Goal: Task Accomplishment & Management: Complete application form

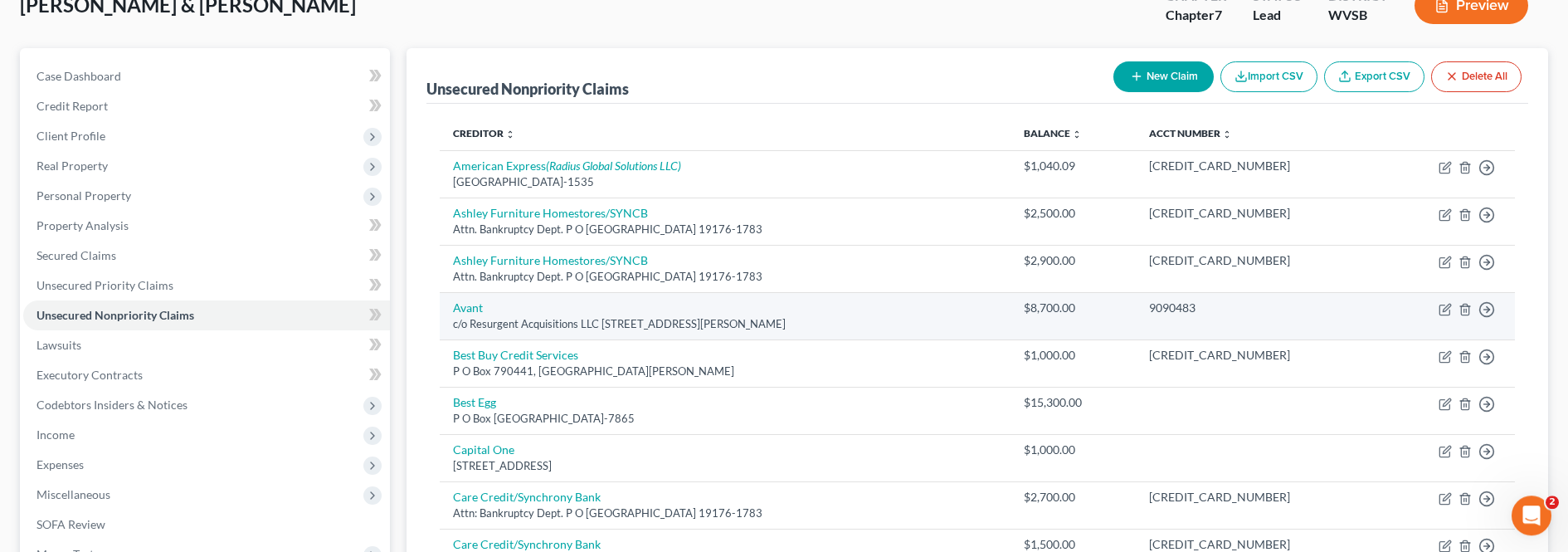
scroll to position [137, 0]
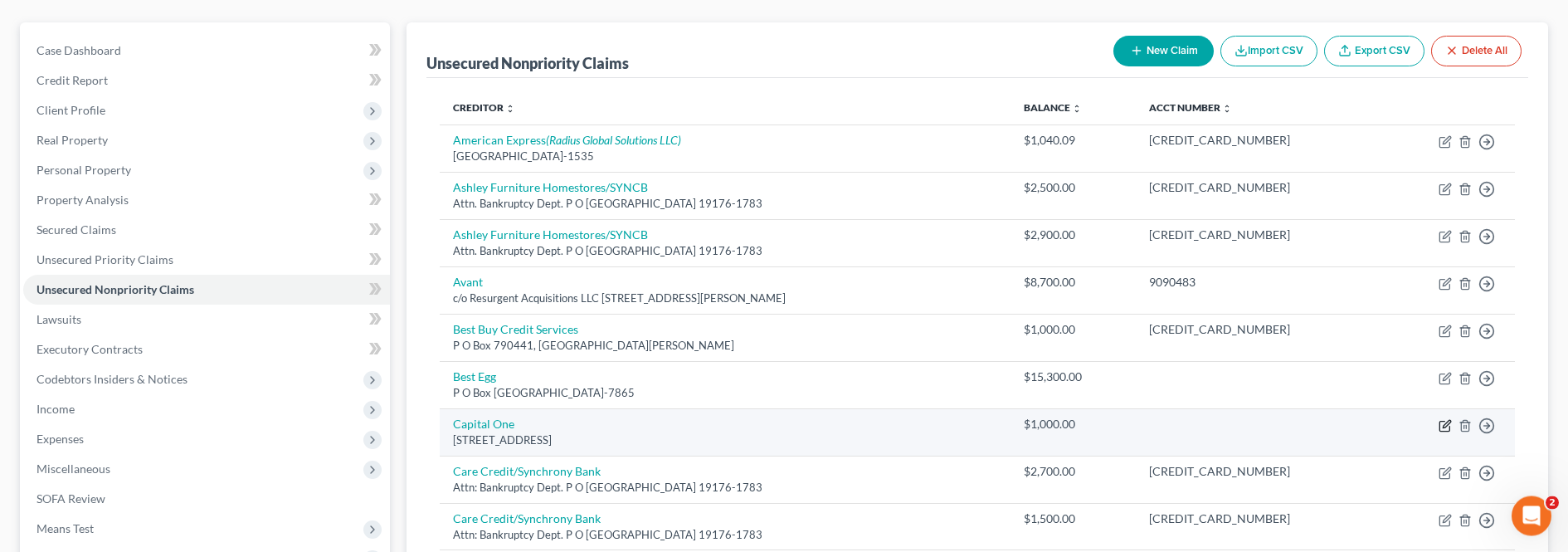
click at [1443, 430] on icon "button" at bounding box center [1445, 426] width 14 height 14
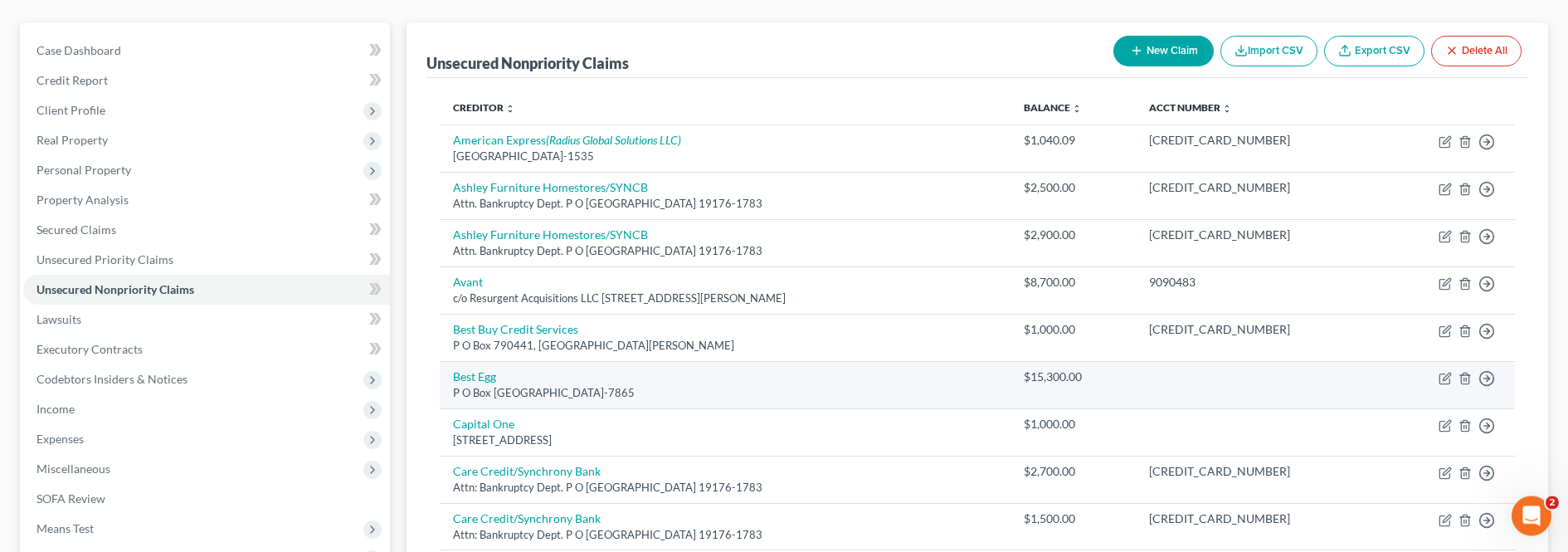
select select "46"
select select "2"
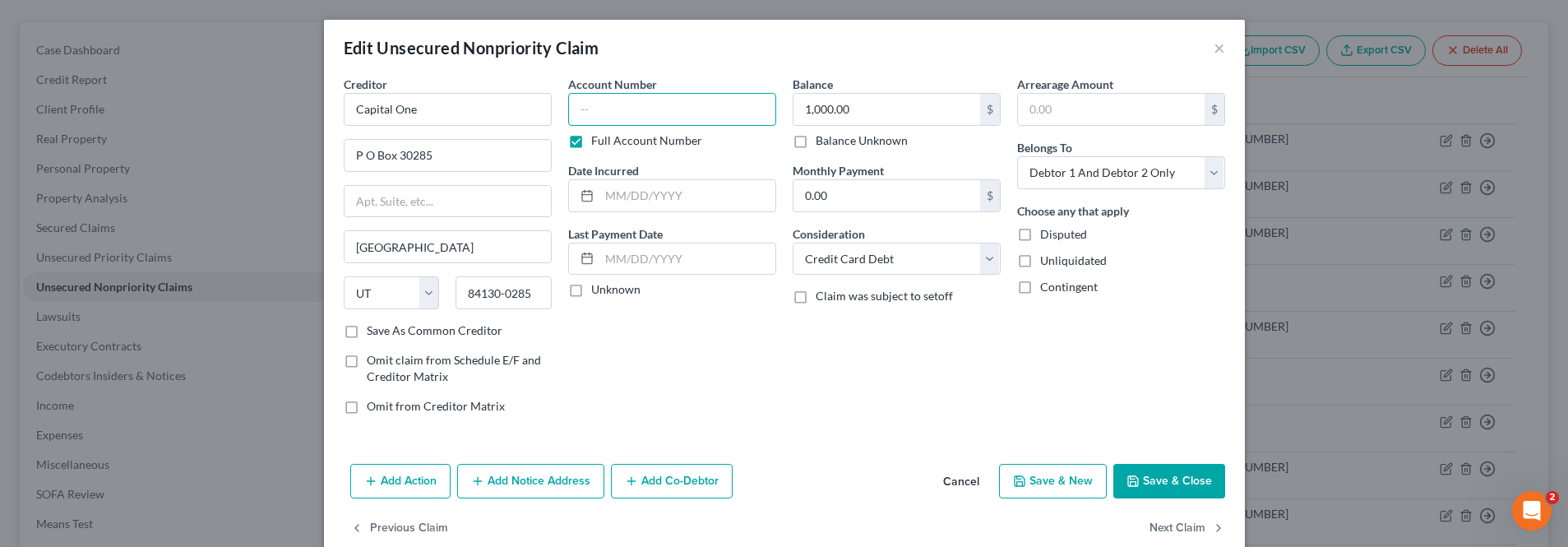
click at [690, 121] on input "text" at bounding box center [672, 109] width 208 height 33
type input "7170"
drag, startPoint x: 1173, startPoint y: 476, endPoint x: 1174, endPoint y: 453, distance: 23.0
click at [1173, 474] on button "Save & Close" at bounding box center [1170, 480] width 112 height 35
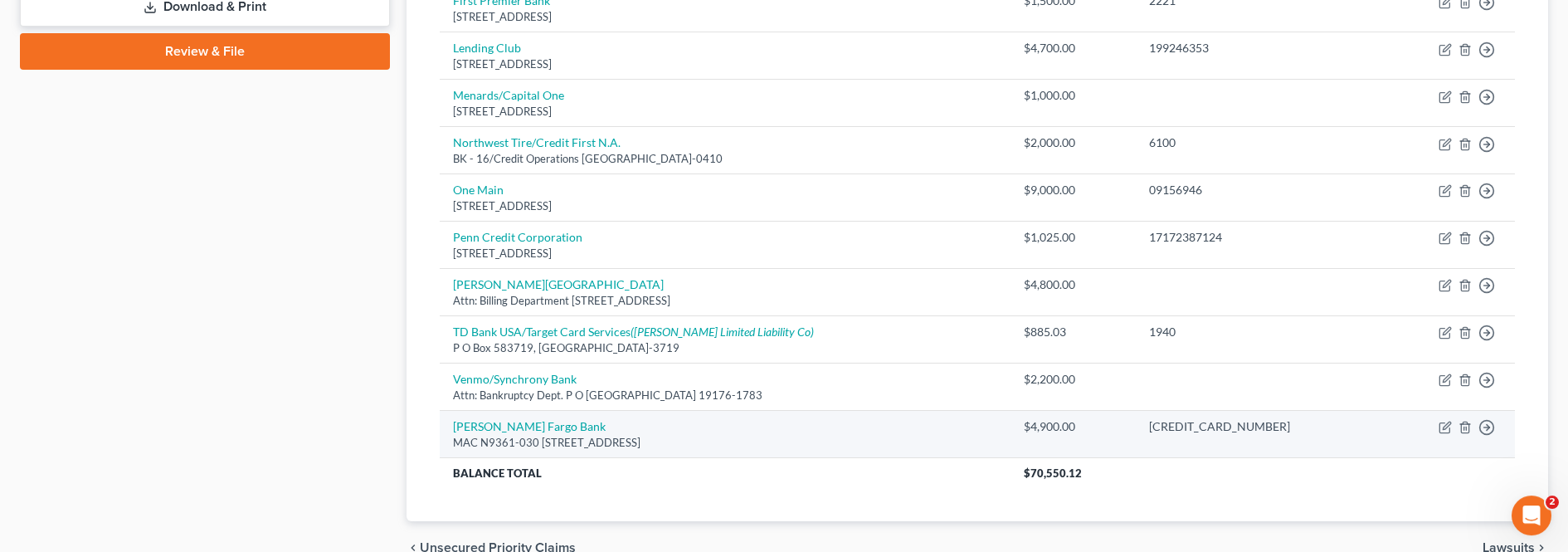
scroll to position [793, 0]
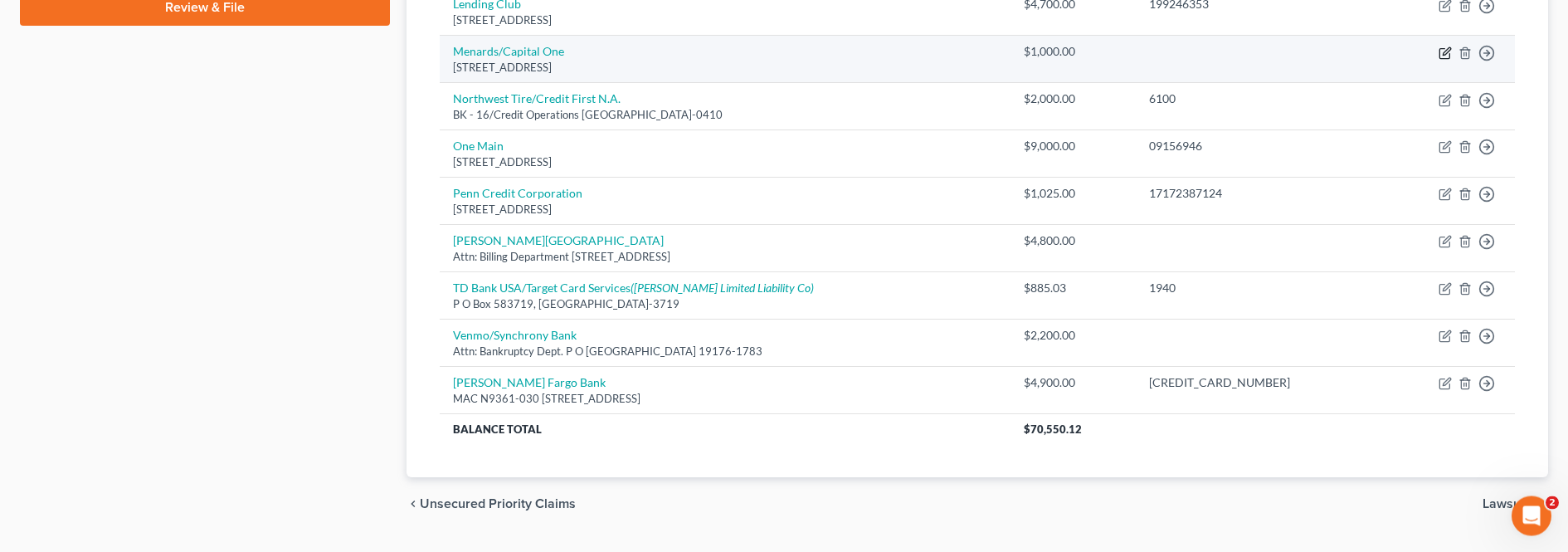
click at [1446, 56] on icon "button" at bounding box center [1445, 53] width 14 height 14
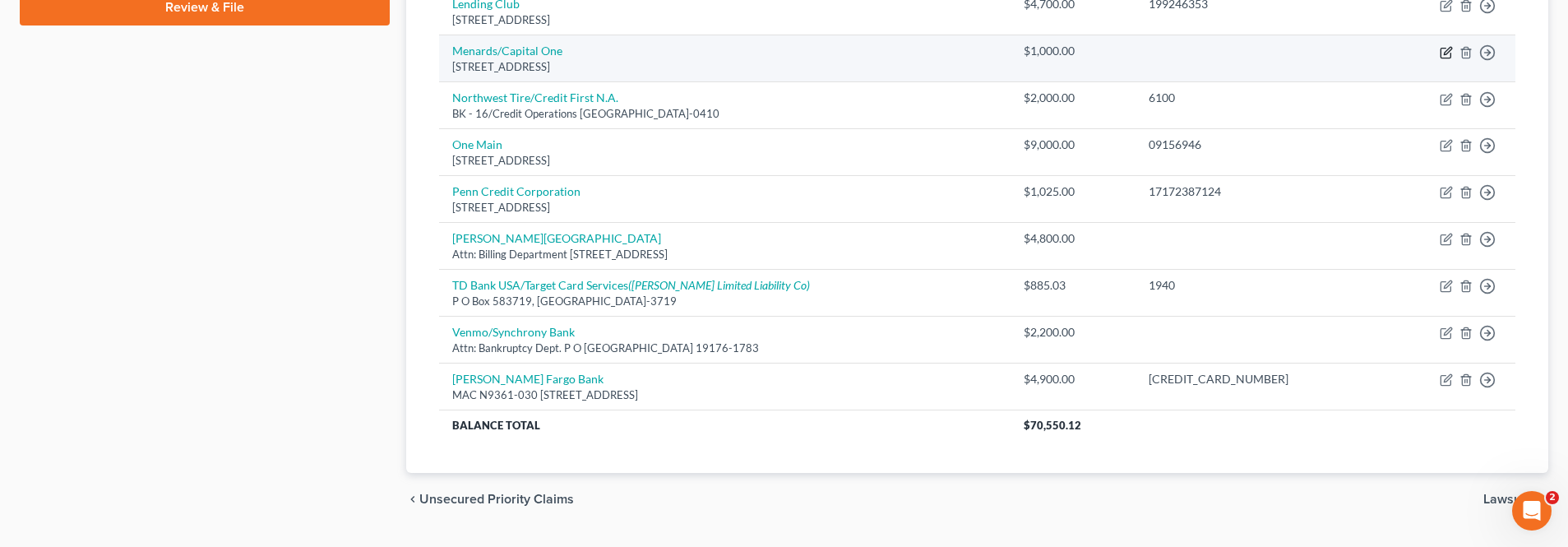
select select "46"
select select "2"
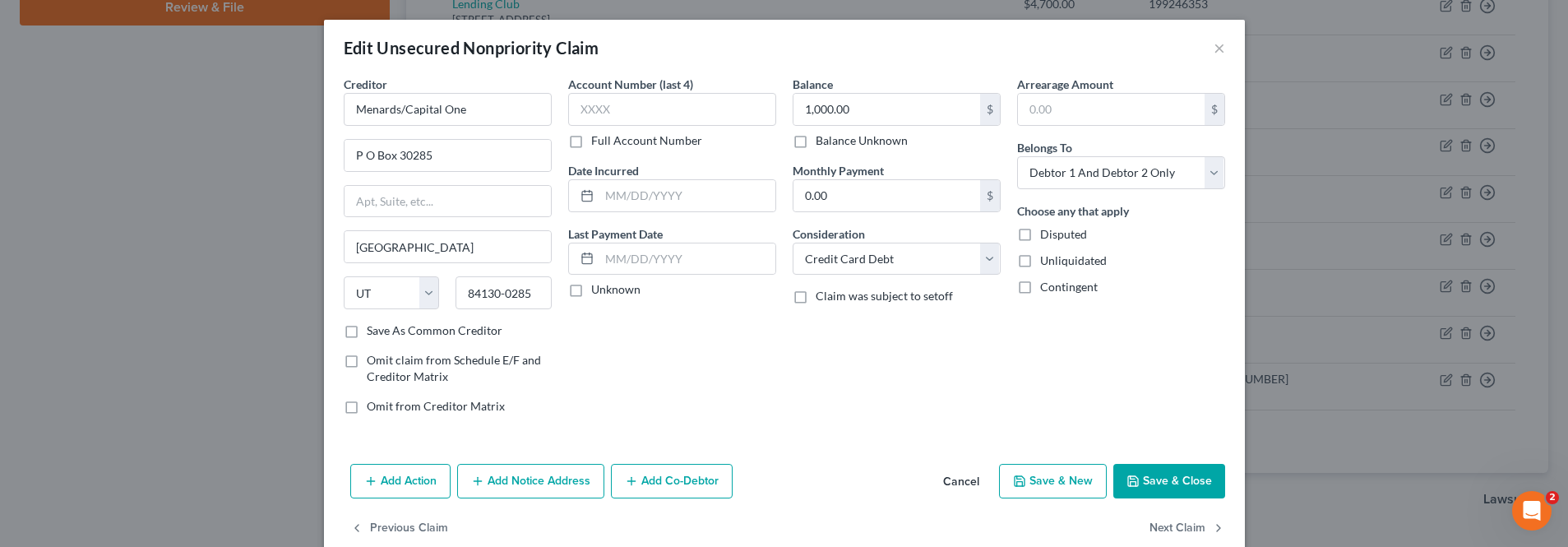
click at [591, 142] on label "Full Account Number" at bounding box center [646, 140] width 111 height 16
click at [598, 142] on input "Full Account Number" at bounding box center [603, 138] width 11 height 11
click at [634, 100] on input "text" at bounding box center [672, 109] width 208 height 33
type input "6187"
click at [1149, 472] on button "Save & Close" at bounding box center [1170, 480] width 112 height 35
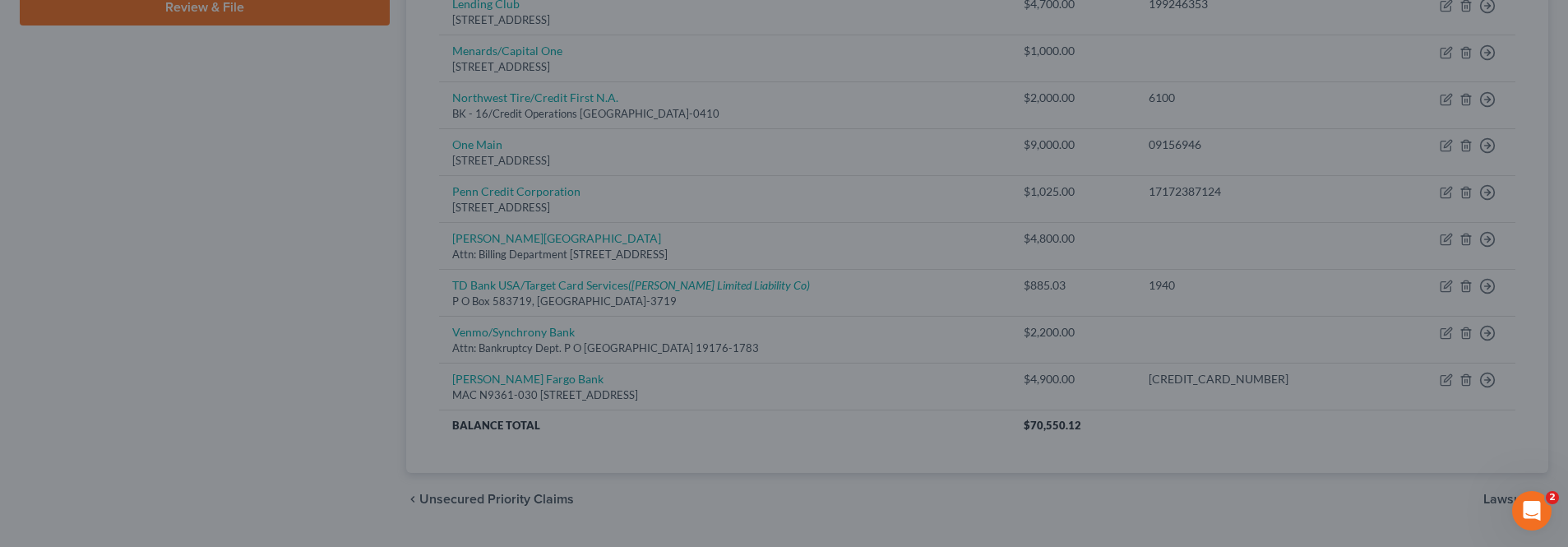
type input "0"
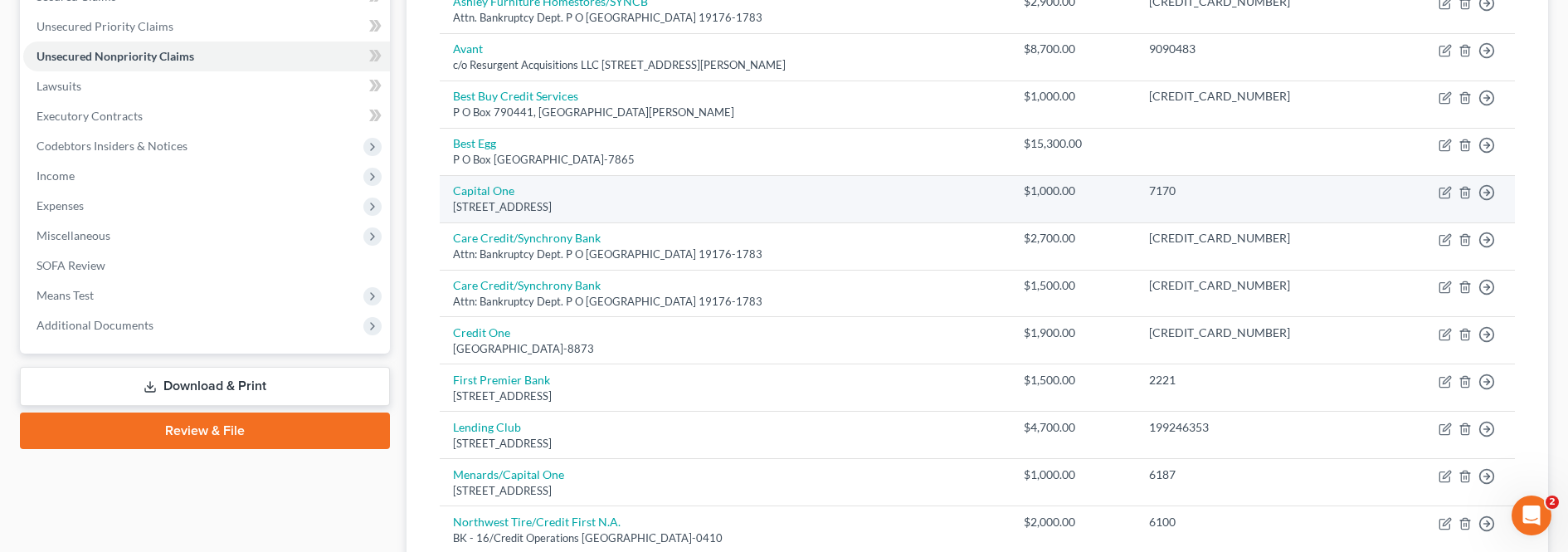
scroll to position [392, 0]
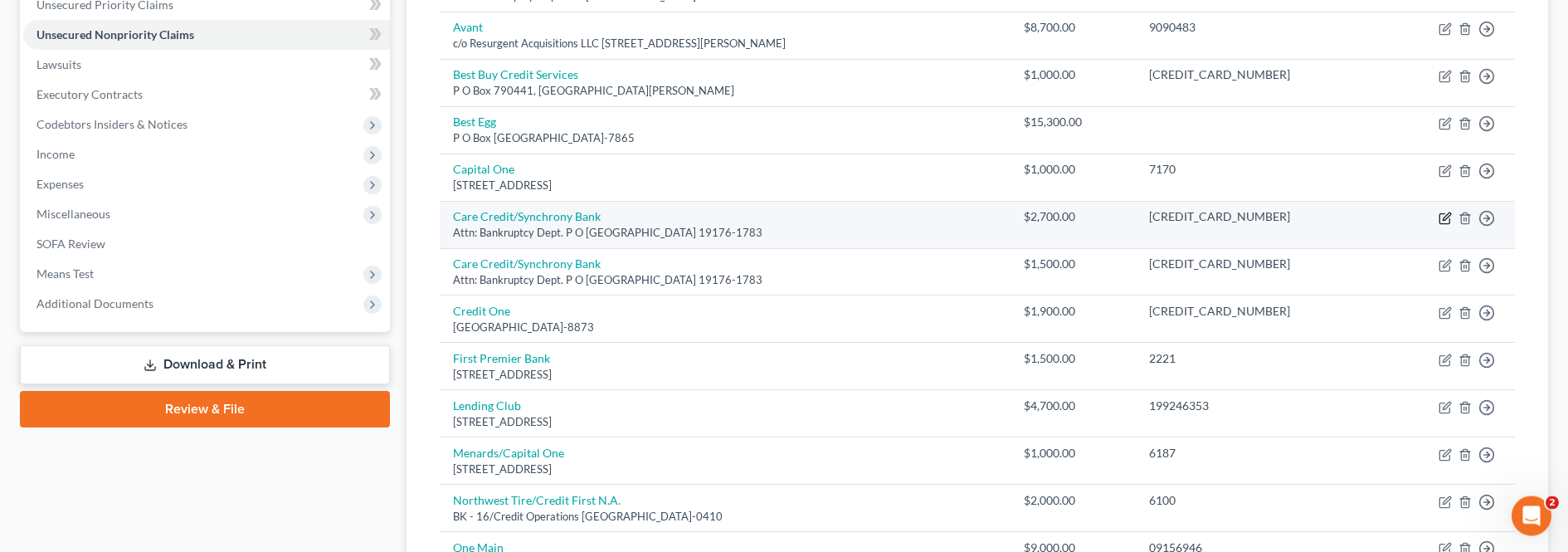
click at [1443, 218] on icon "button" at bounding box center [1445, 218] width 14 height 14
select select "39"
select select "2"
select select "0"
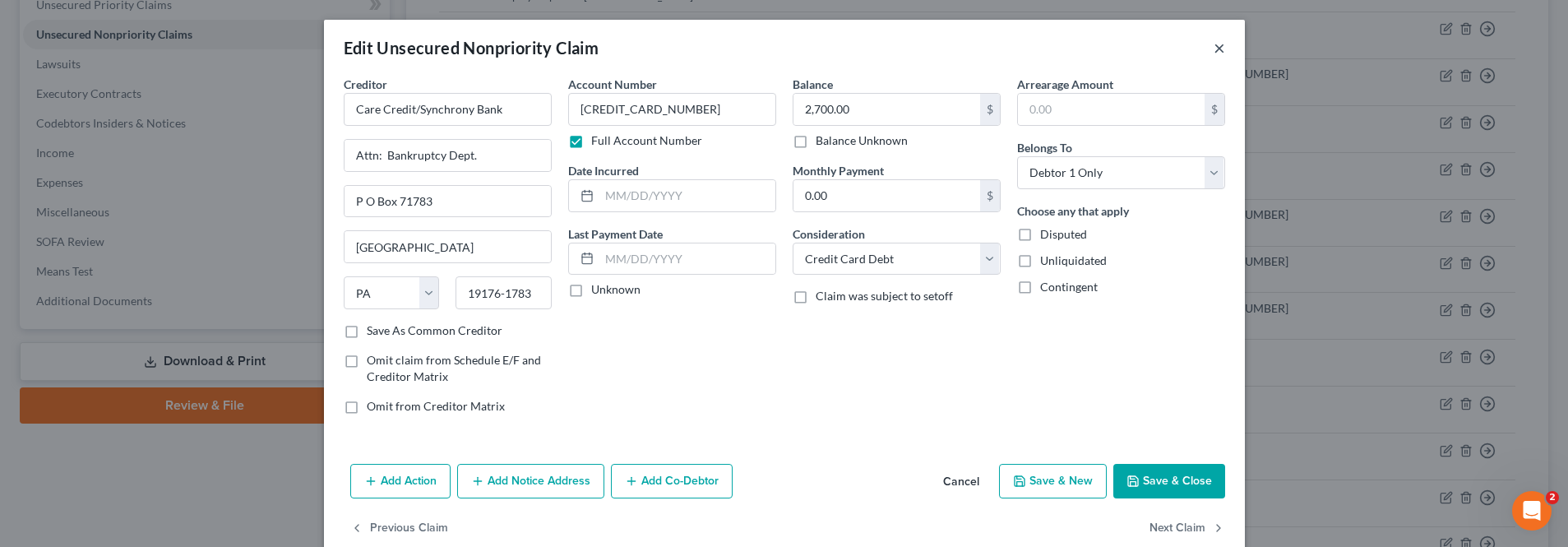
click at [1214, 49] on button "×" at bounding box center [1220, 47] width 12 height 19
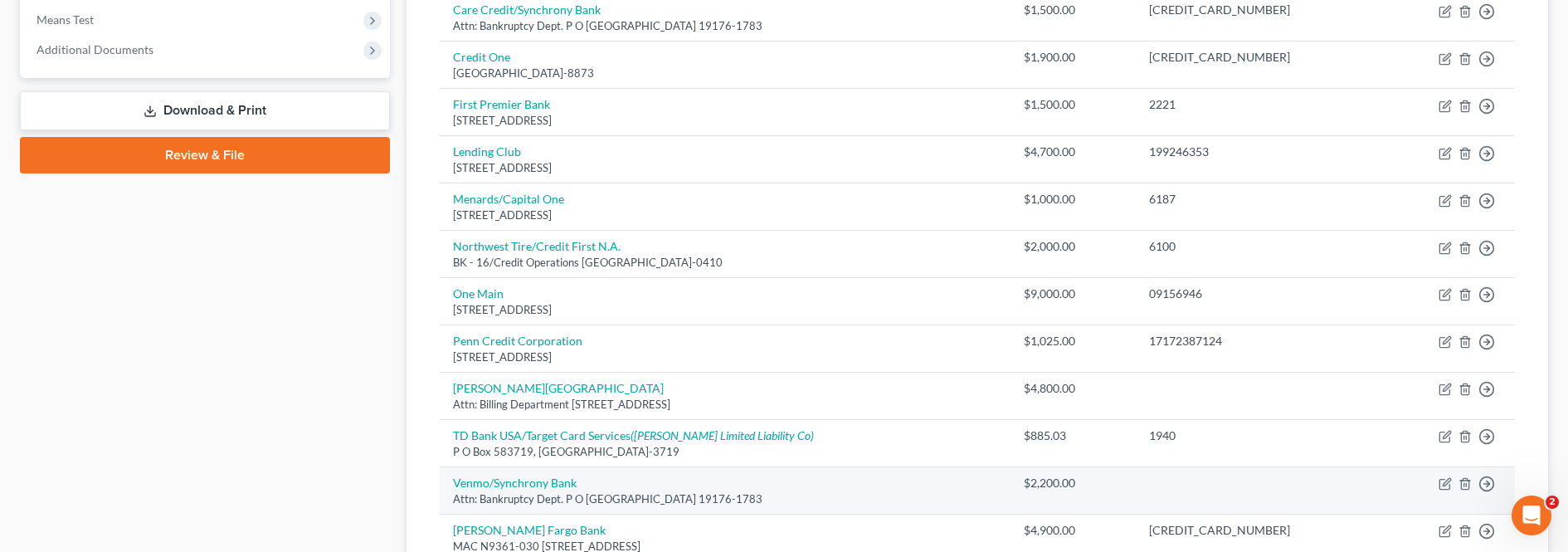
scroll to position [834, 0]
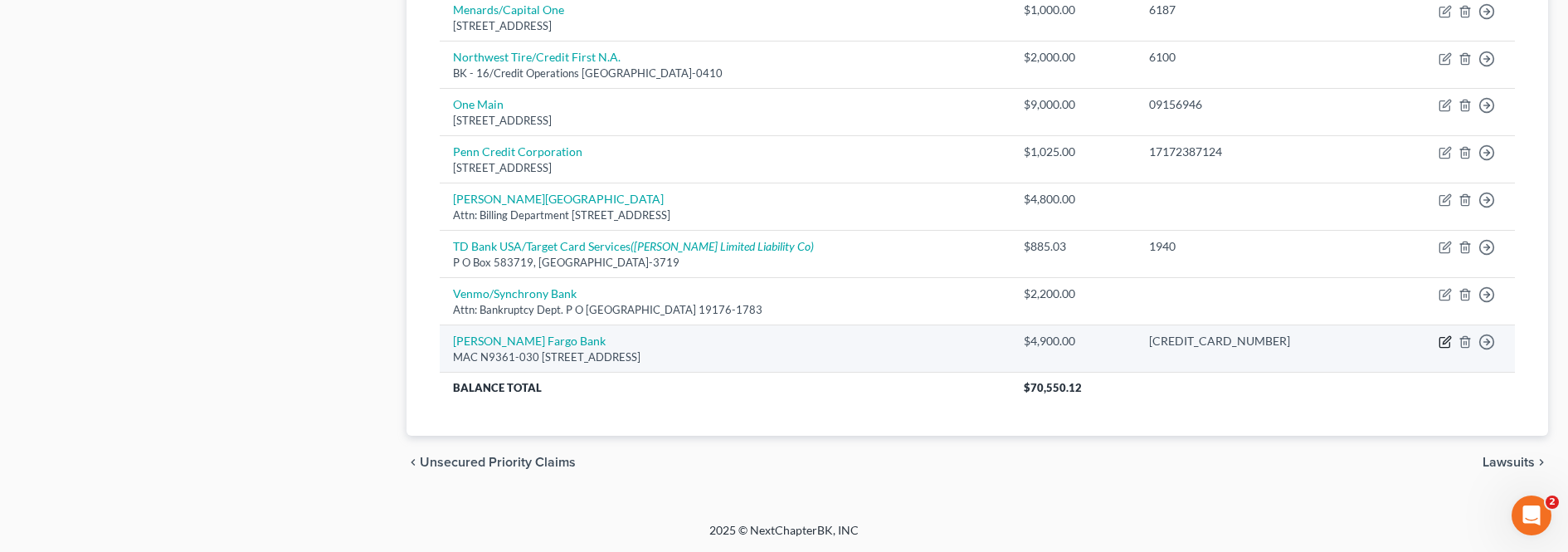
click at [1442, 346] on icon "button" at bounding box center [1445, 342] width 14 height 14
select select "24"
select select "2"
select select "0"
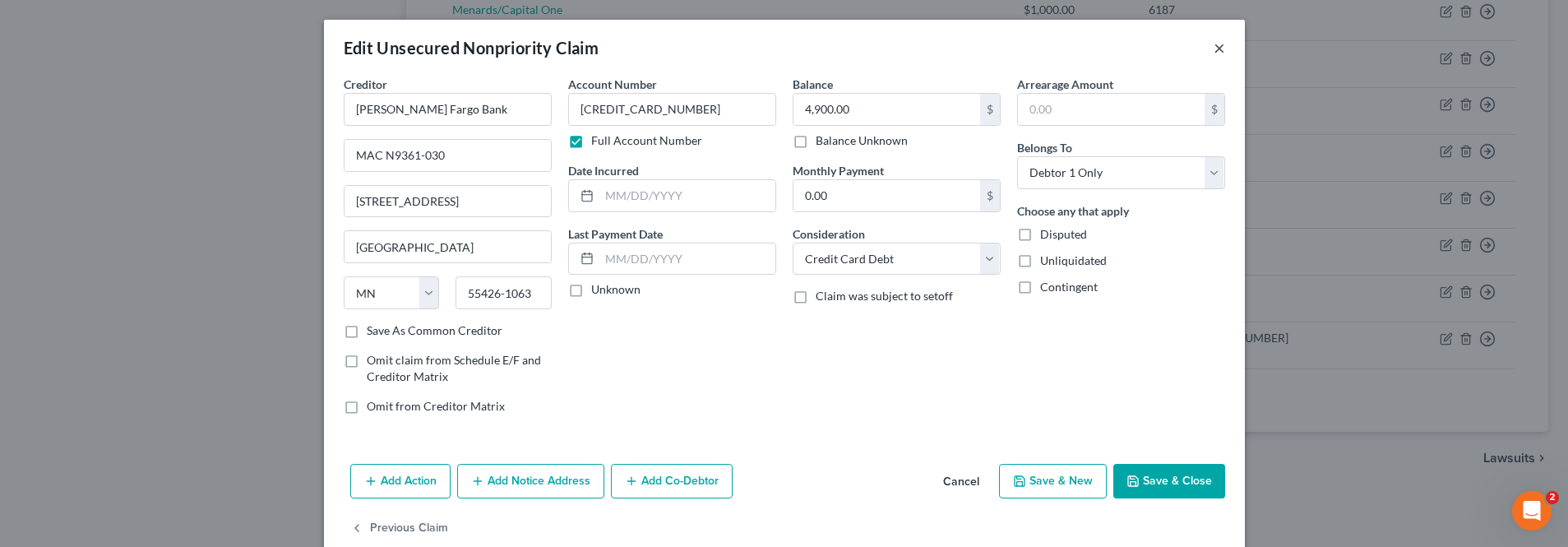
click at [1214, 52] on button "×" at bounding box center [1220, 47] width 12 height 19
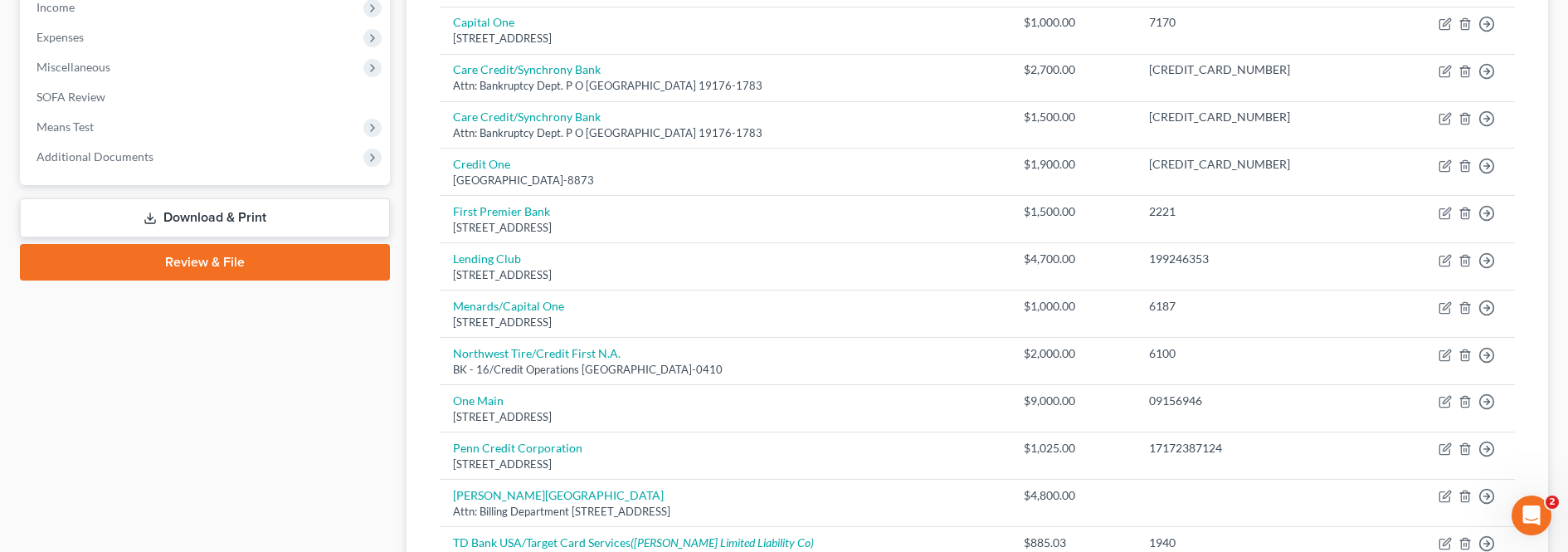
scroll to position [200, 0]
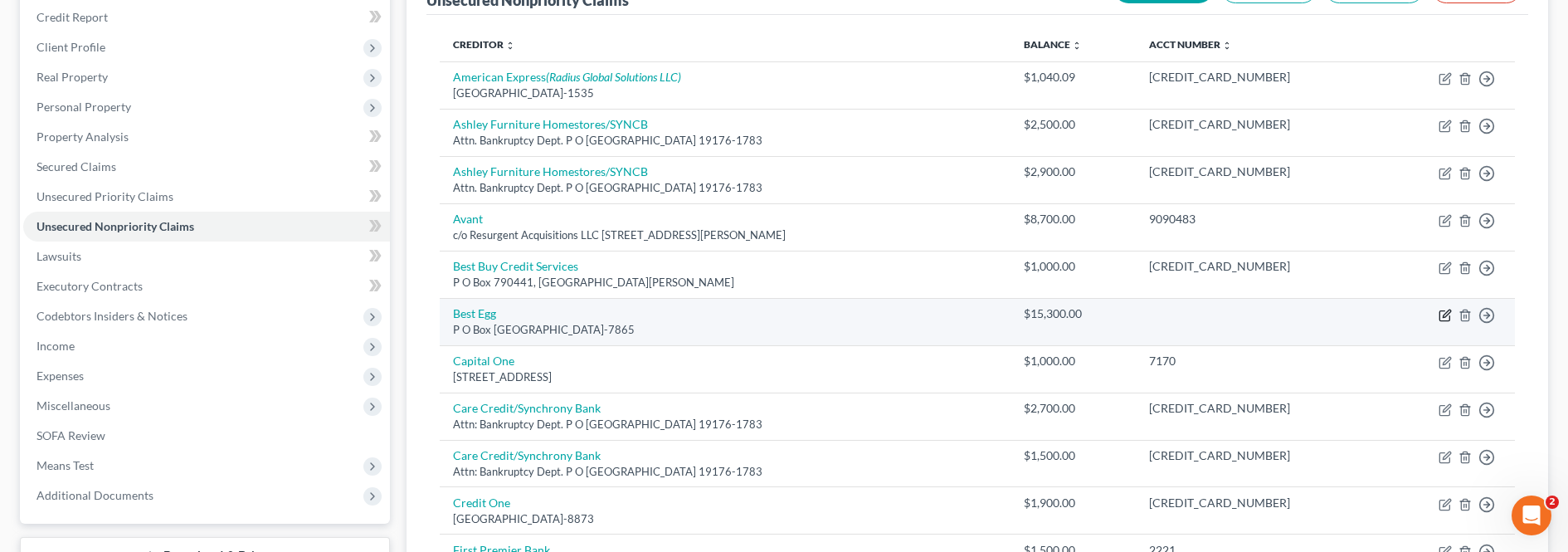
click at [1443, 314] on icon "button" at bounding box center [1445, 316] width 14 height 14
select select "45"
select select "10"
select select "0"
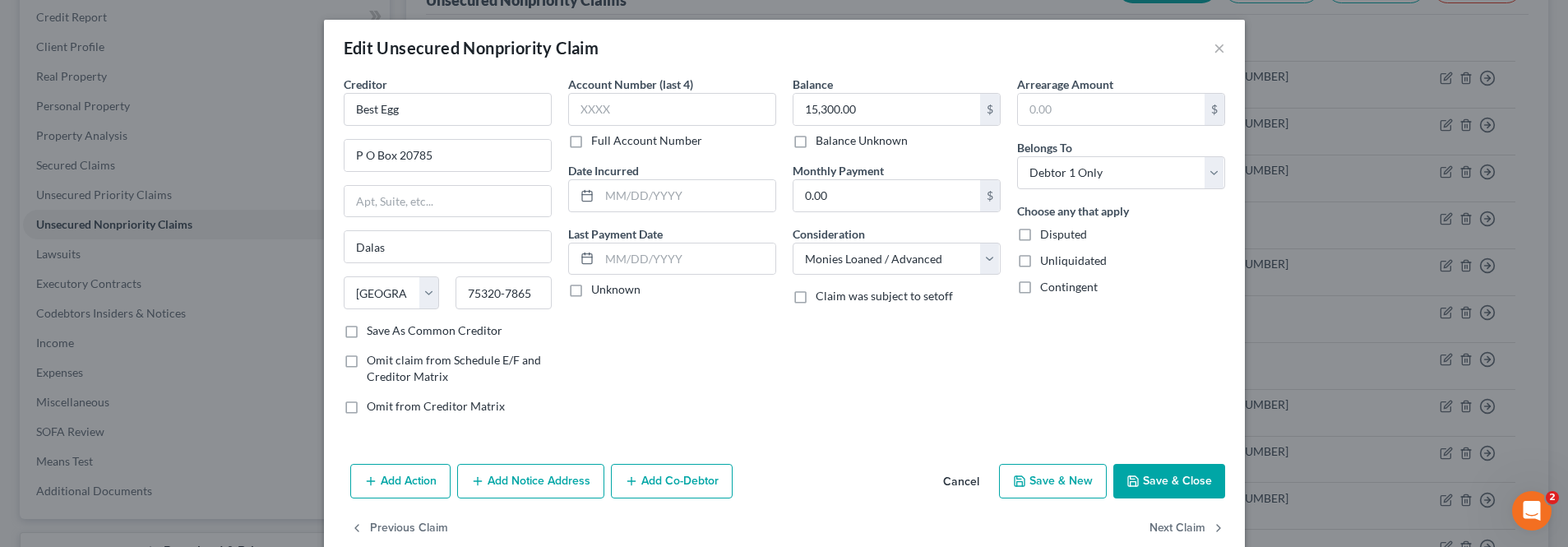
click at [591, 145] on label "Full Account Number" at bounding box center [646, 140] width 111 height 16
click at [598, 143] on input "Full Account Number" at bounding box center [603, 138] width 11 height 11
click at [600, 112] on input "text" at bounding box center [672, 109] width 208 height 33
type input "45799112"
click at [904, 118] on input "15,300.00" at bounding box center [886, 109] width 187 height 31
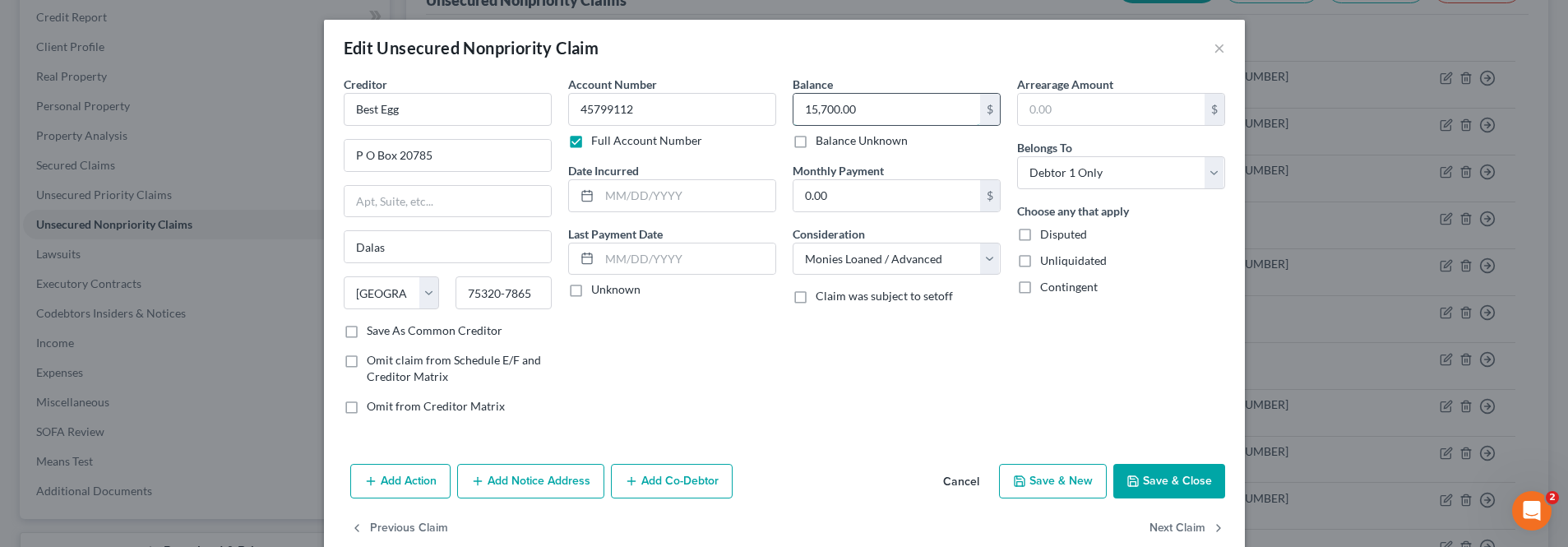
type input "15,700.00"
click at [1154, 478] on button "Save & Close" at bounding box center [1170, 480] width 112 height 35
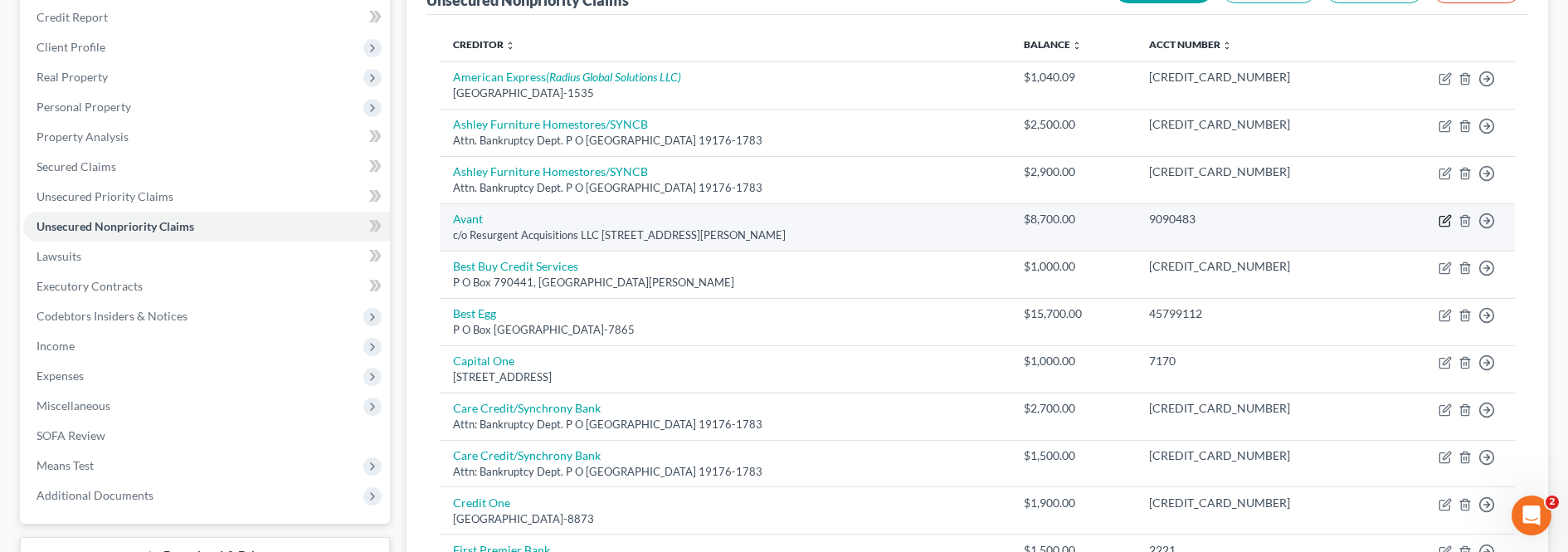
click at [1445, 222] on icon "button" at bounding box center [1445, 221] width 14 height 14
select select "42"
select select "10"
select select "1"
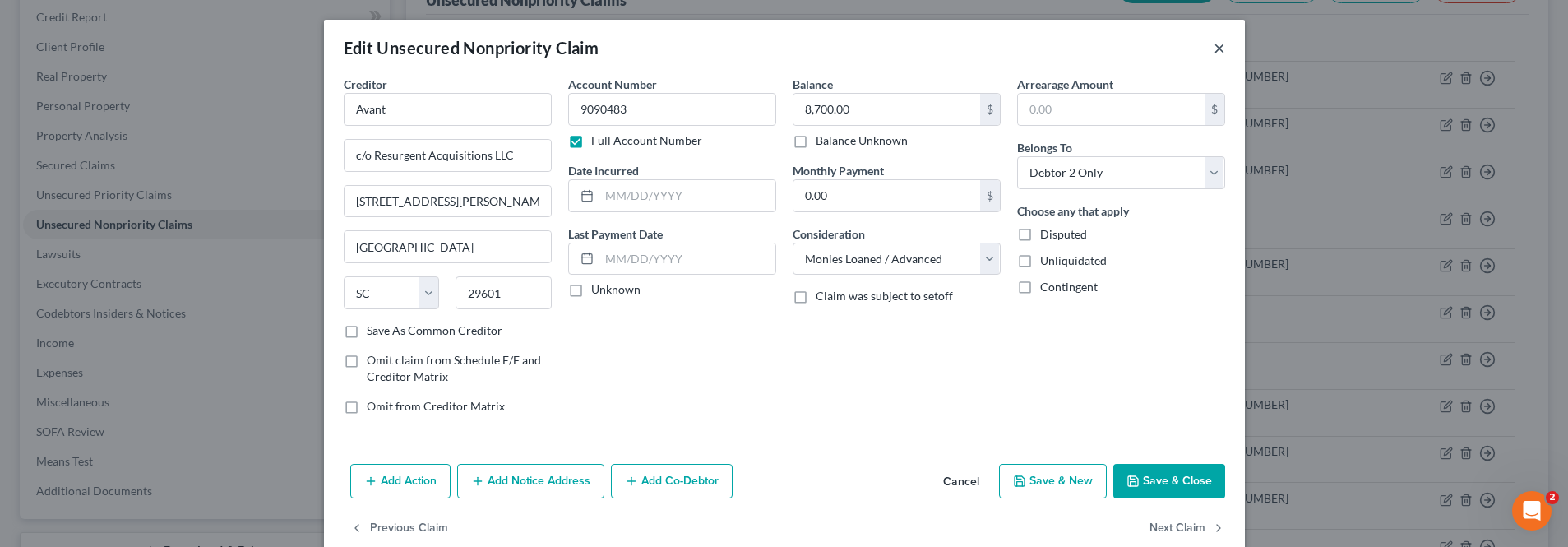
click at [1214, 50] on button "×" at bounding box center [1220, 47] width 12 height 19
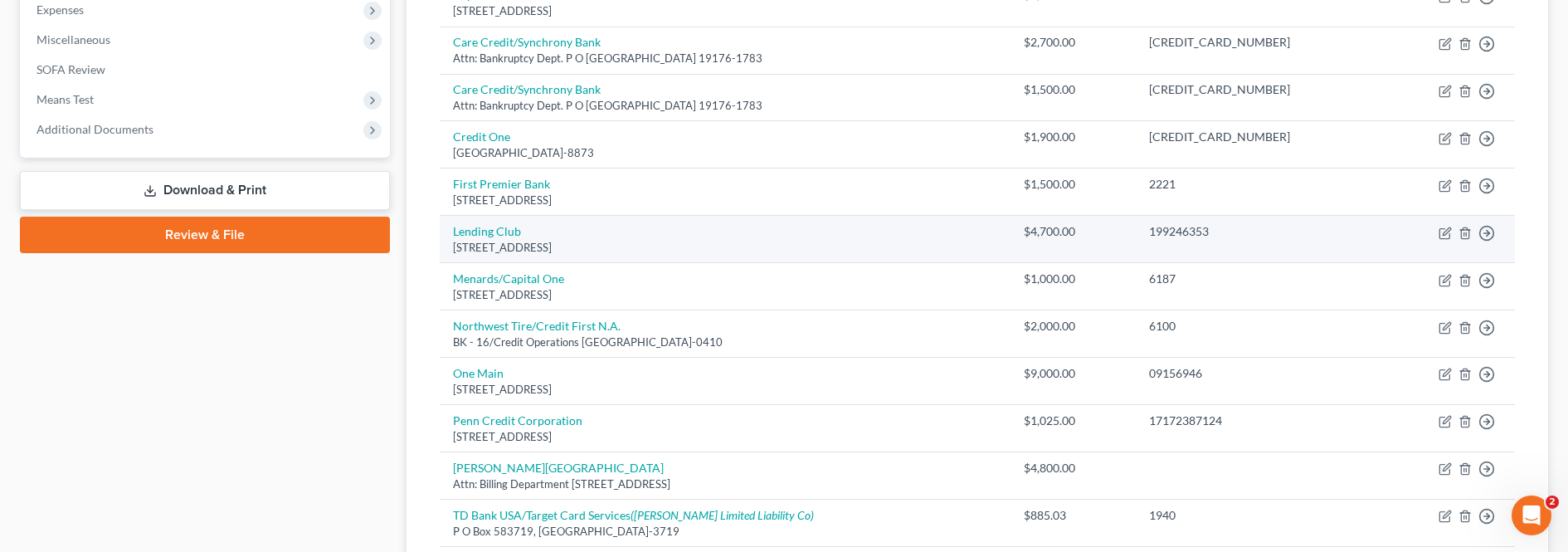
scroll to position [581, 0]
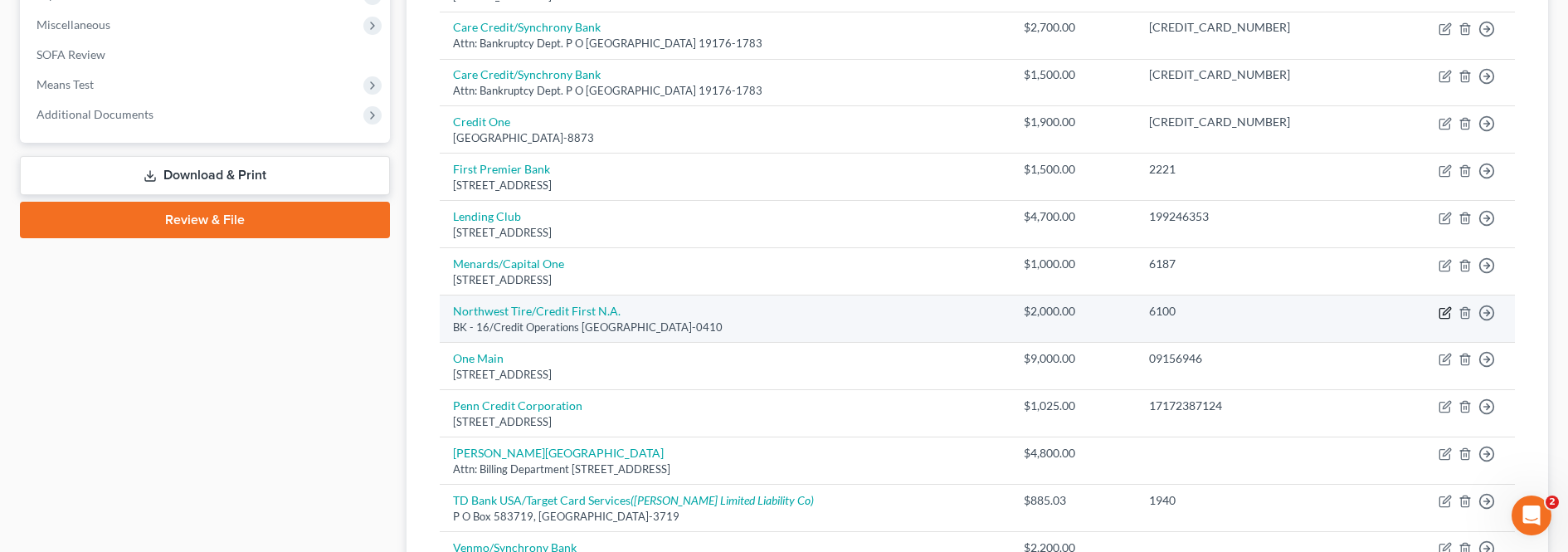
click at [1446, 315] on icon "button" at bounding box center [1445, 313] width 14 height 14
select select "36"
select select "2"
select select "1"
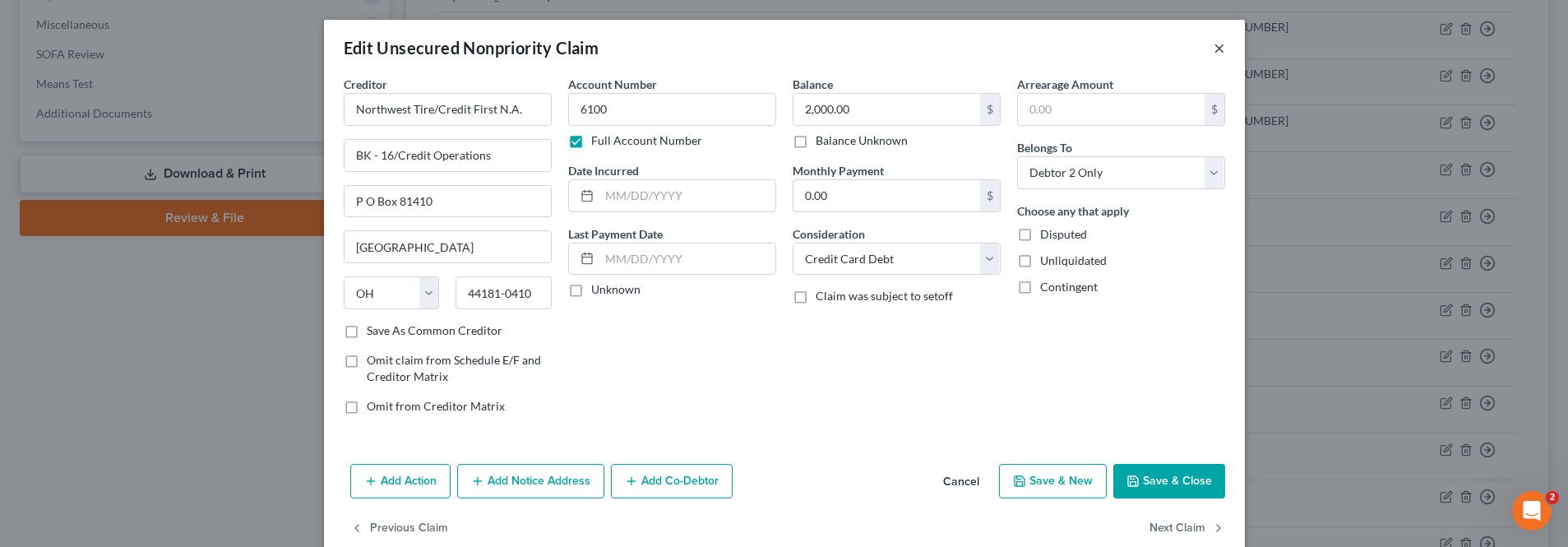
click at [1214, 48] on button "×" at bounding box center [1220, 47] width 12 height 19
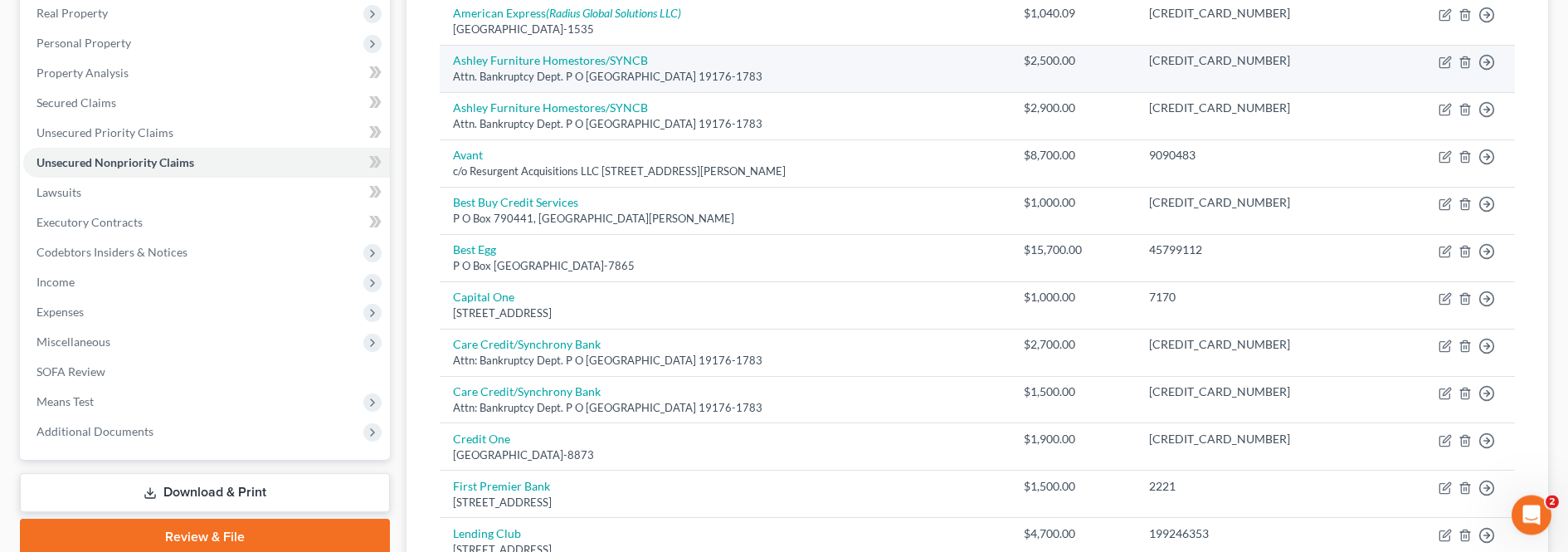
scroll to position [0, 0]
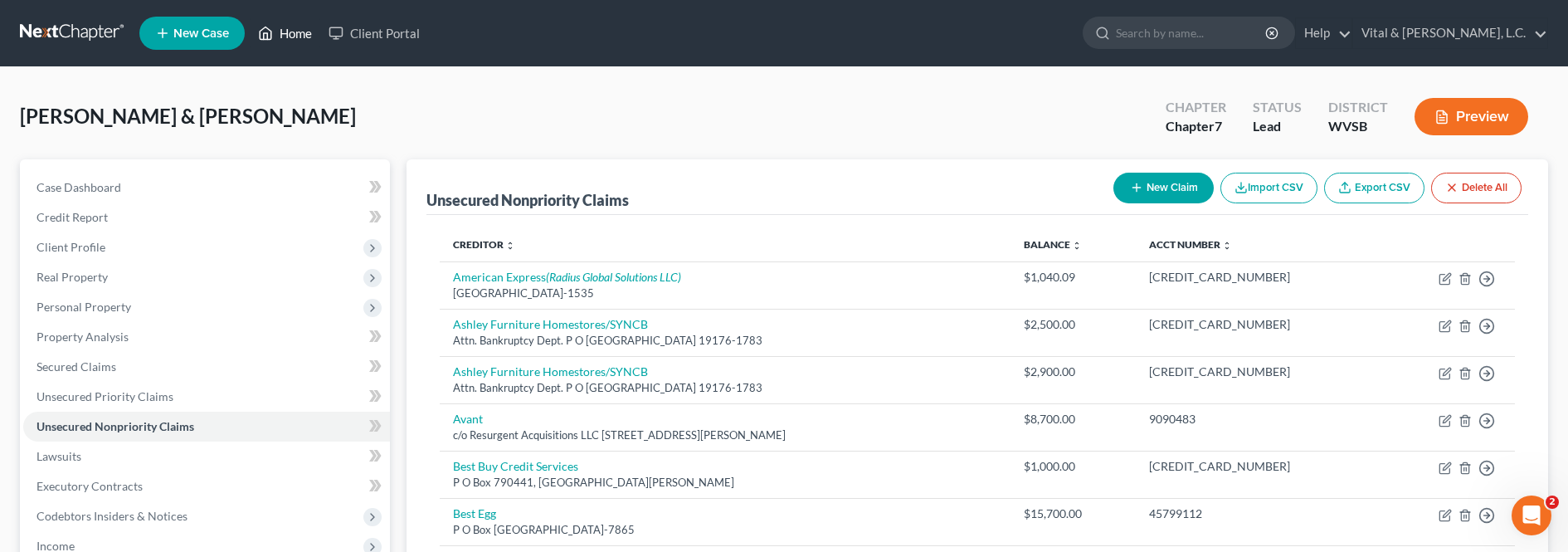
click at [287, 36] on link "Home" at bounding box center [285, 32] width 71 height 30
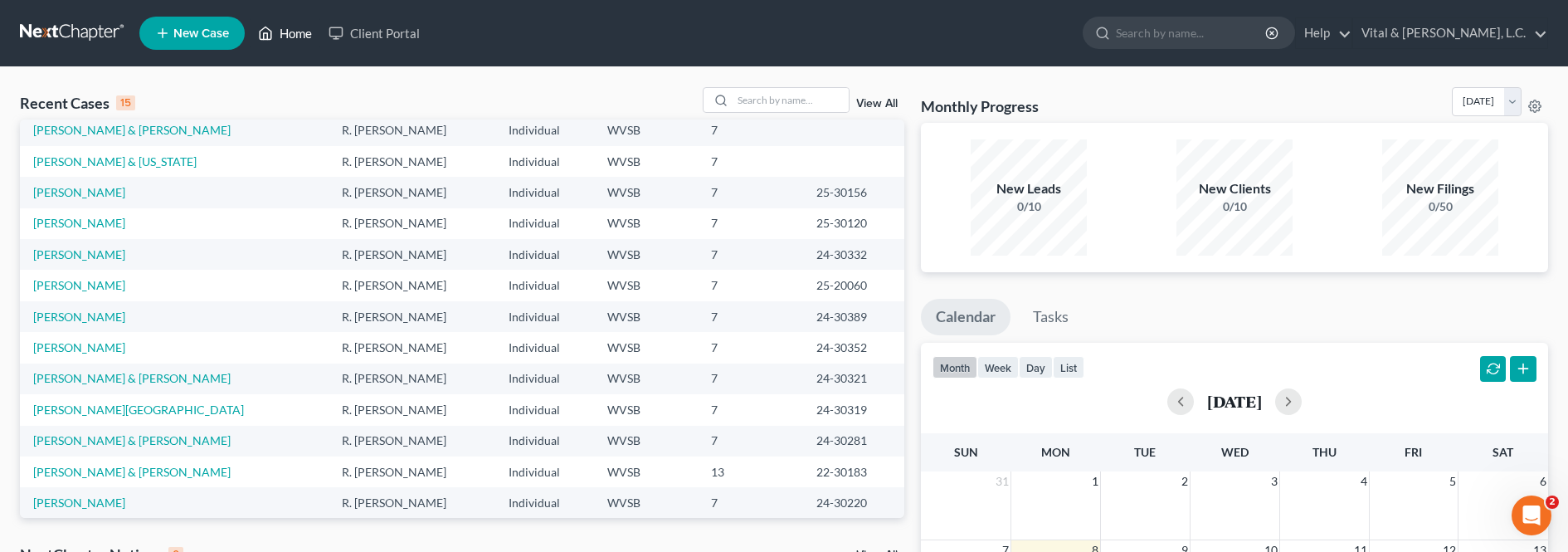
scroll to position [43, 0]
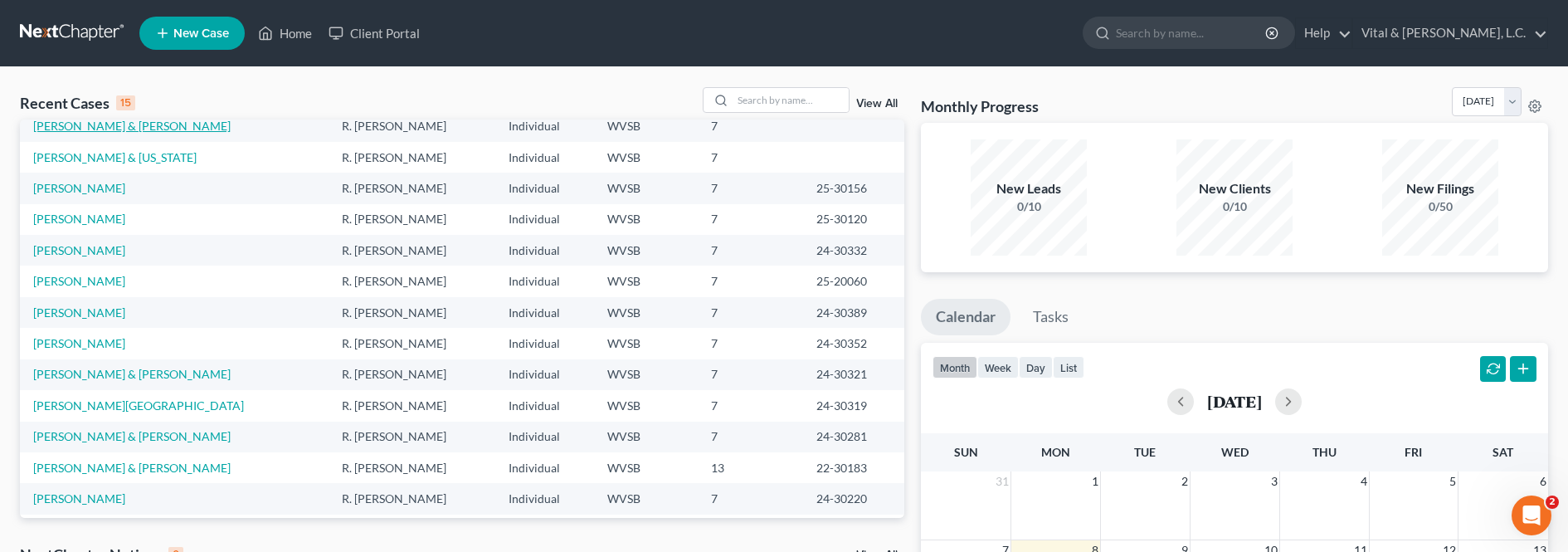
click at [84, 129] on link "[PERSON_NAME] & [PERSON_NAME]" at bounding box center [131, 125] width 197 height 15
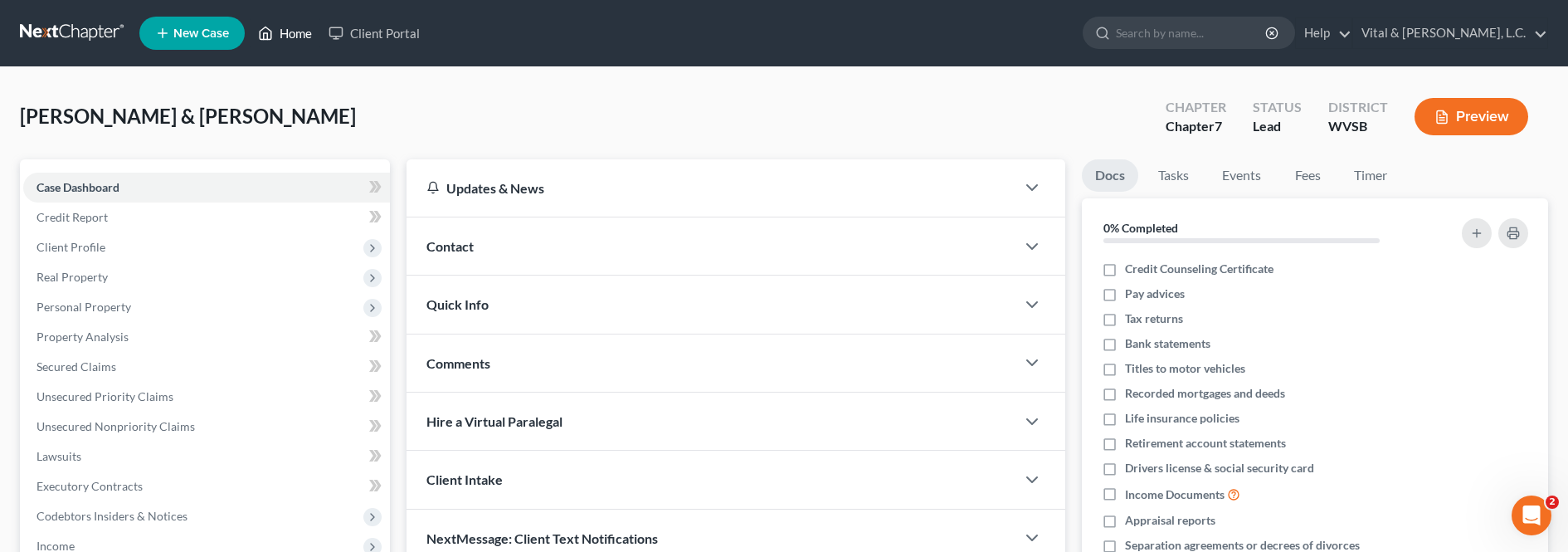
click at [287, 35] on link "Home" at bounding box center [285, 32] width 71 height 30
